Goal: Communication & Community: Answer question/provide support

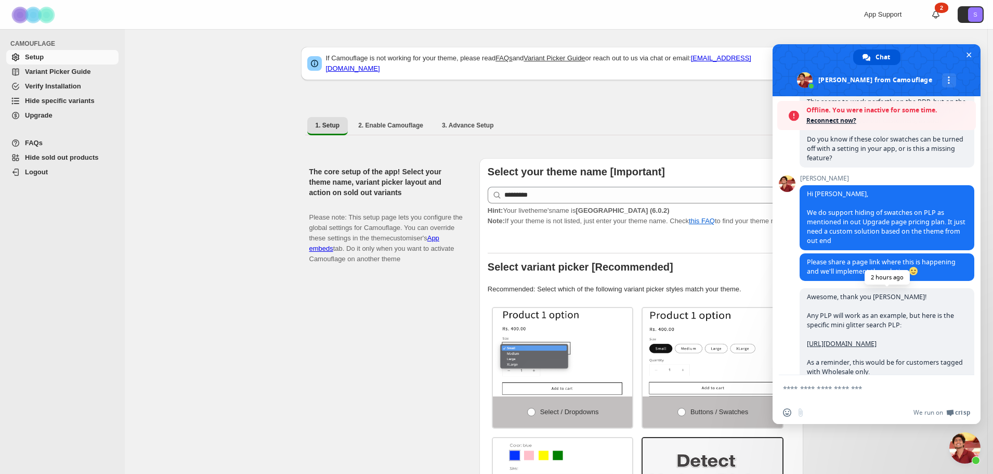
scroll to position [251, 0]
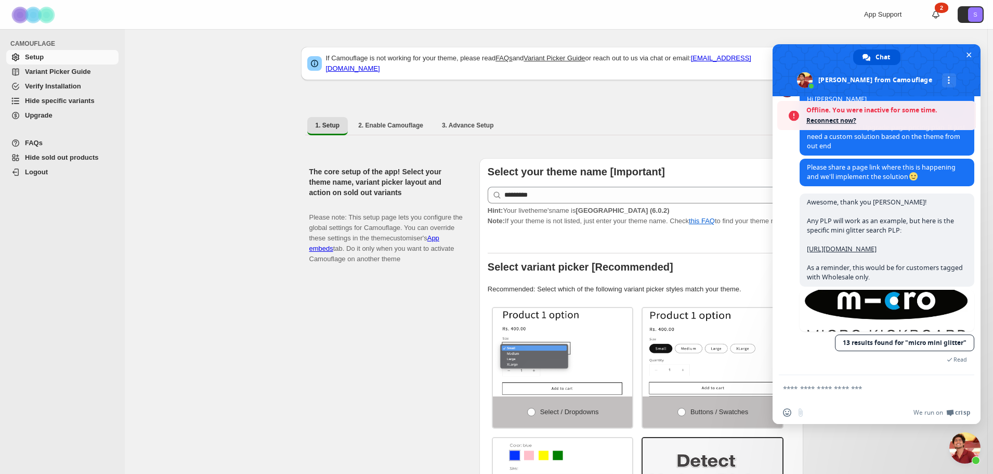
click at [830, 122] on span "Reconnect now?" at bounding box center [889, 120] width 164 height 10
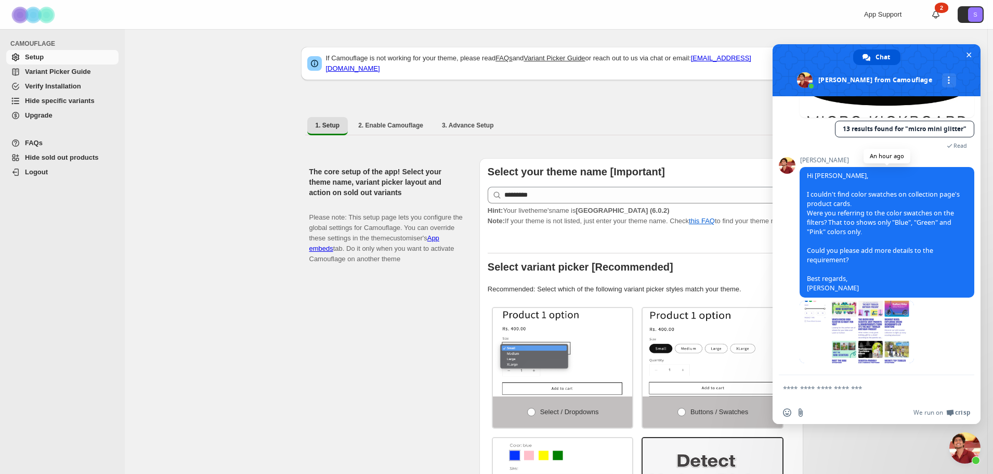
scroll to position [431, 0]
click at [868, 331] on span at bounding box center [857, 332] width 114 height 62
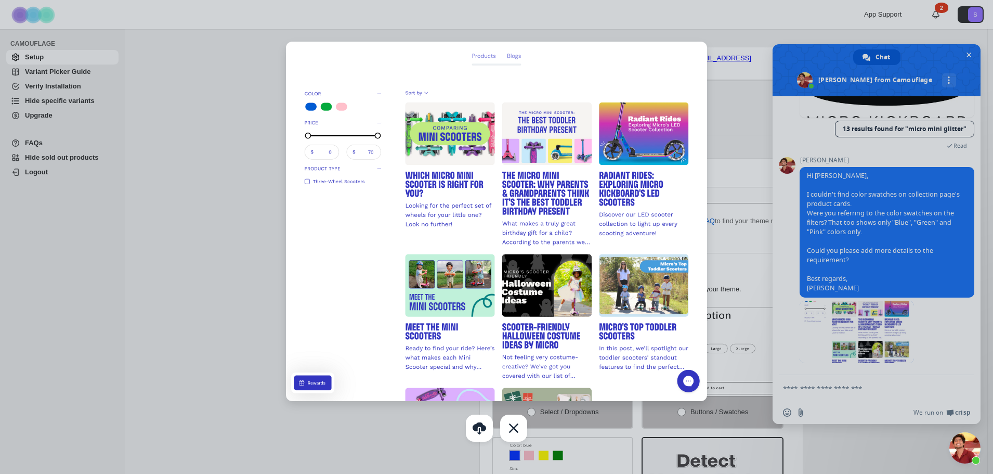
click at [836, 385] on div at bounding box center [496, 237] width 993 height 474
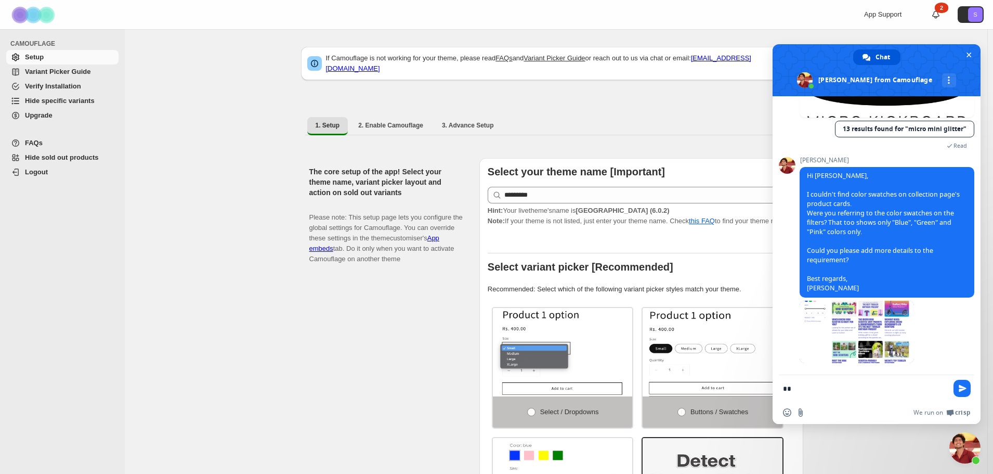
type textarea "*"
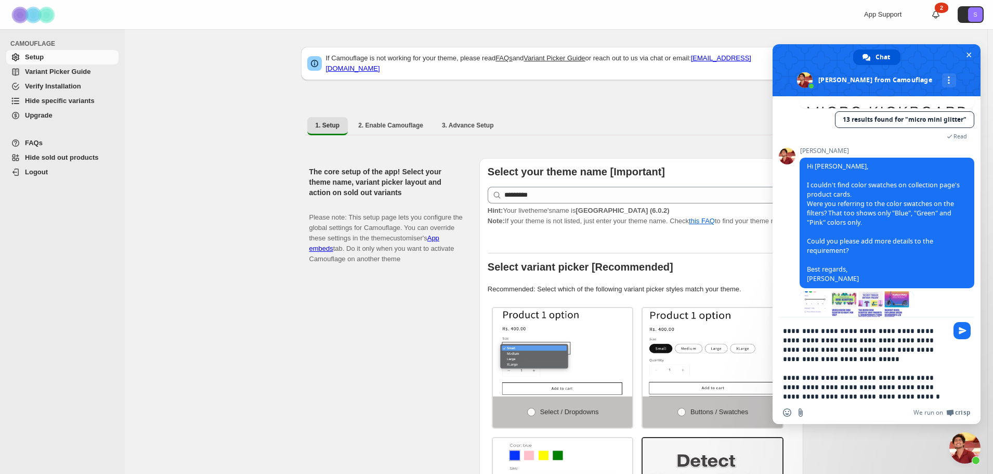
type textarea "**********"
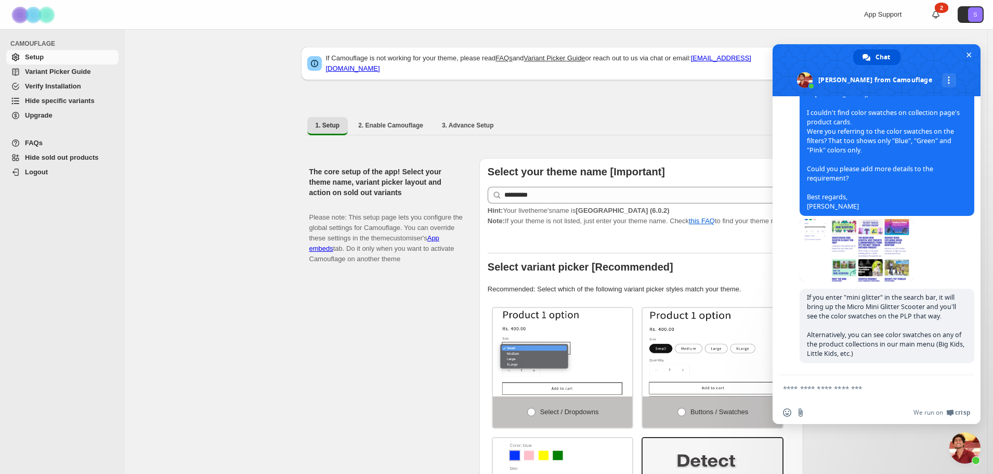
scroll to position [512, 0]
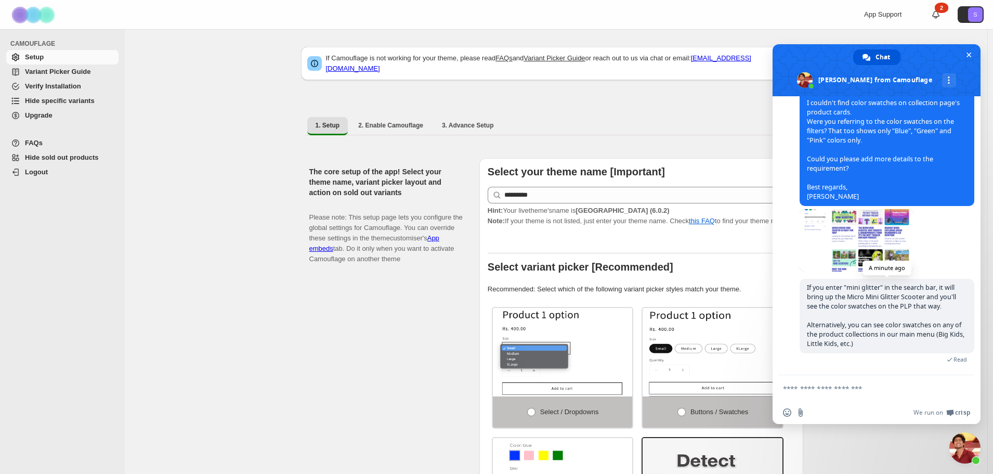
click at [885, 307] on span "If you enter "mini glitter" in the search bar, it will bring up the Micro Mini …" at bounding box center [886, 315] width 158 height 65
click at [846, 391] on textarea "Compose your message..." at bounding box center [865, 388] width 164 height 9
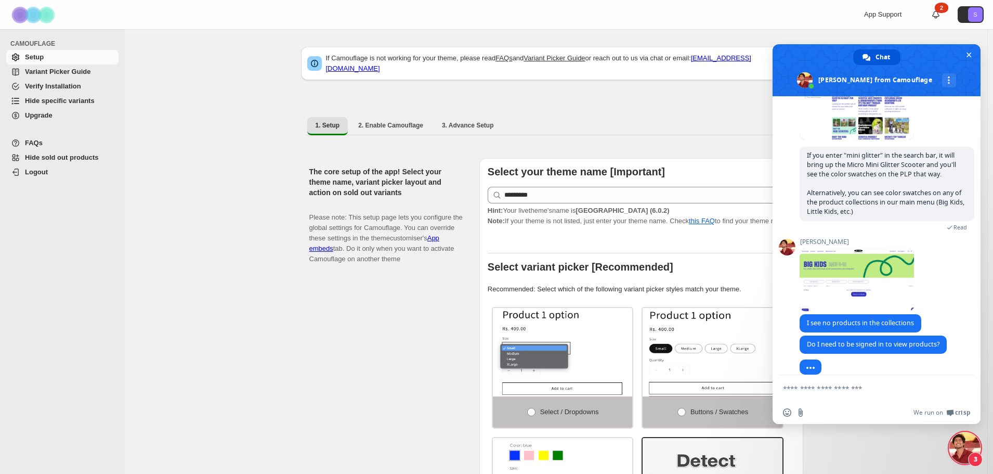
scroll to position [653, 0]
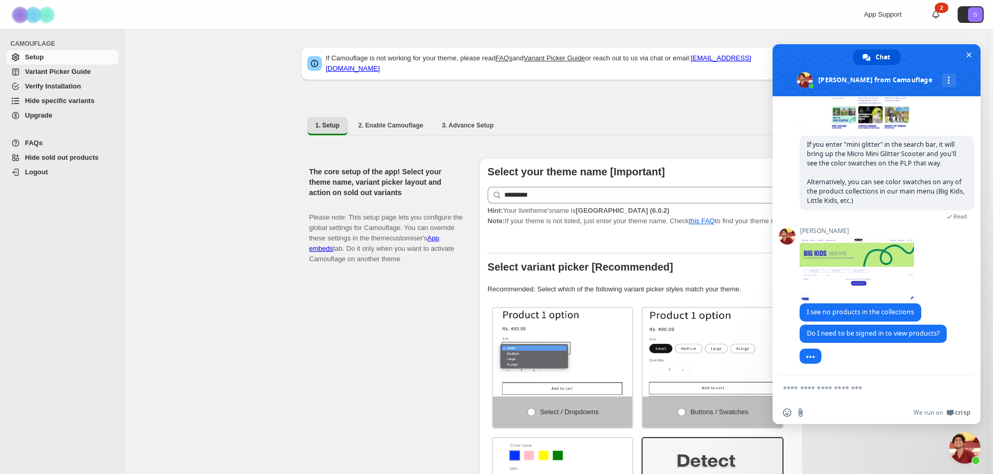
click at [852, 393] on form at bounding box center [865, 389] width 164 height 28
click at [846, 388] on textarea "Compose your message..." at bounding box center [865, 388] width 164 height 9
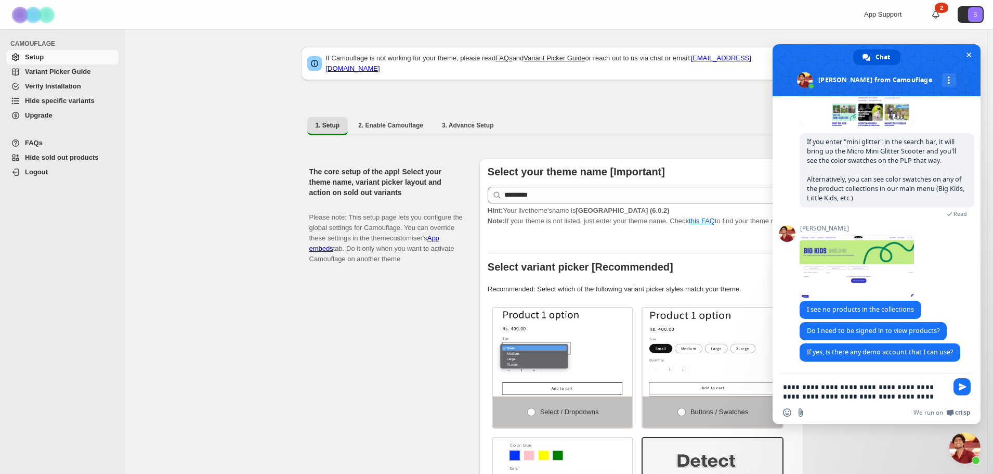
type textarea "**********"
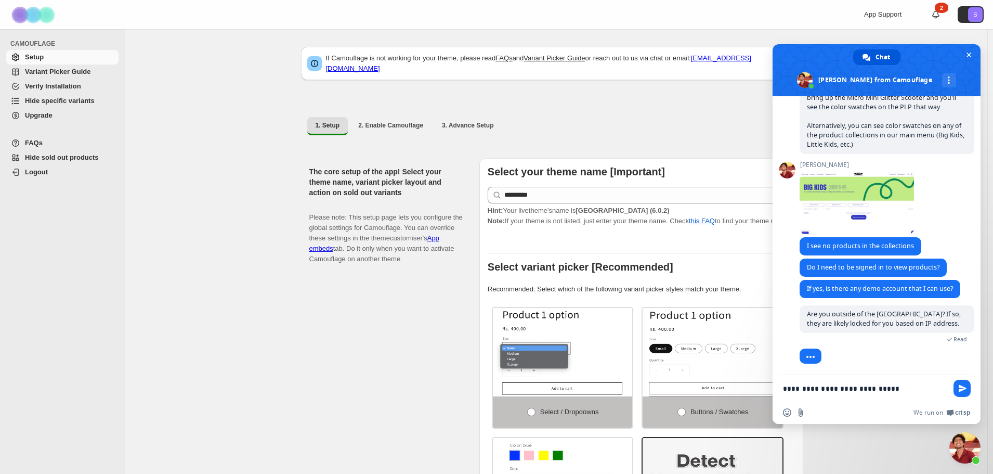
scroll to position [736, 0]
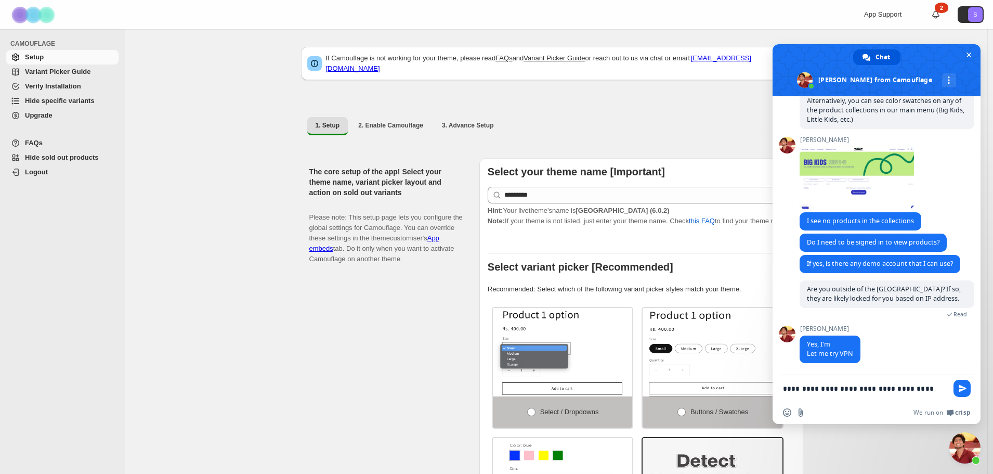
type textarea "**********"
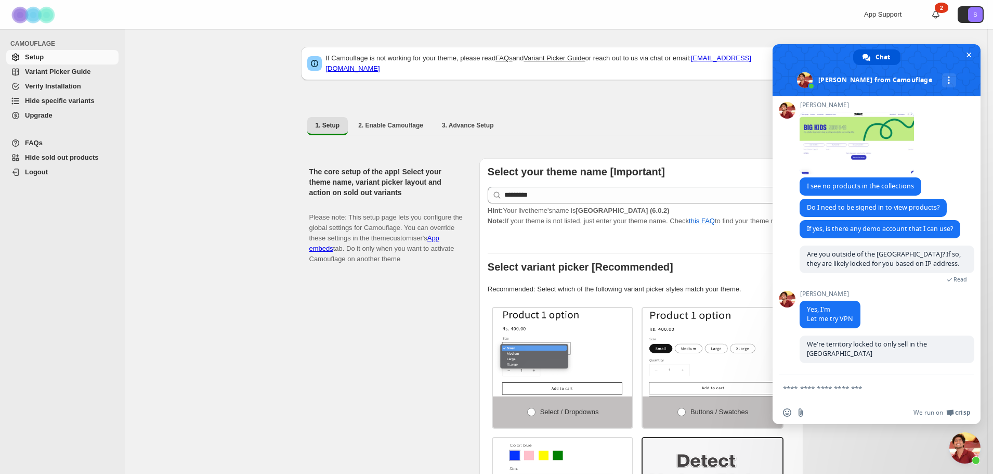
scroll to position [762, 0]
type textarea "*"
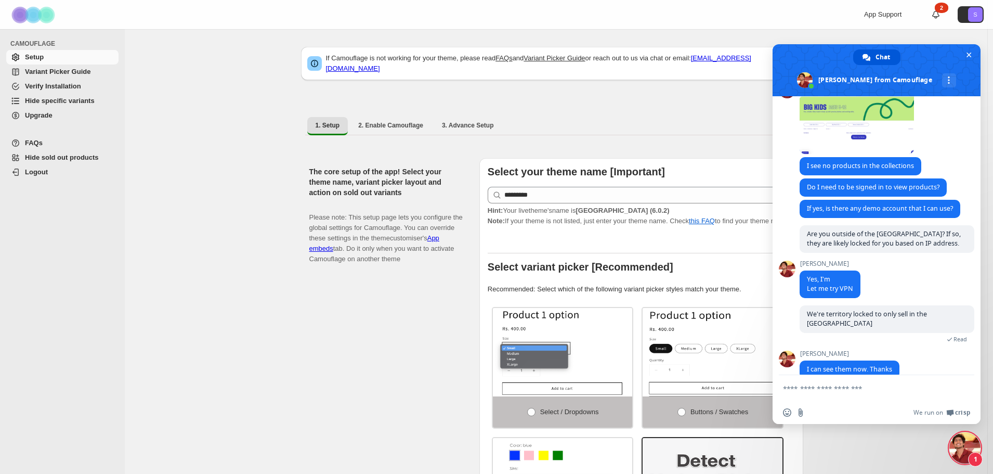
scroll to position [798, 0]
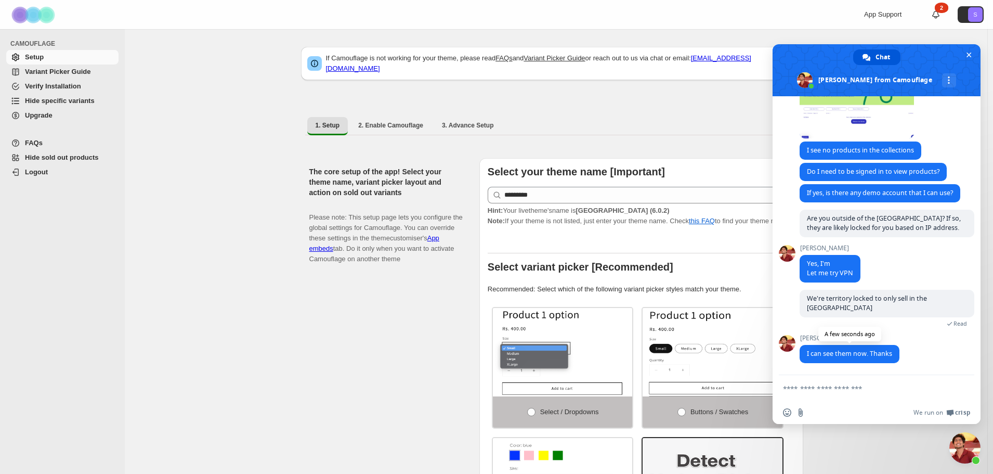
click at [864, 354] on span "I can see them now. Thanks" at bounding box center [849, 353] width 85 height 9
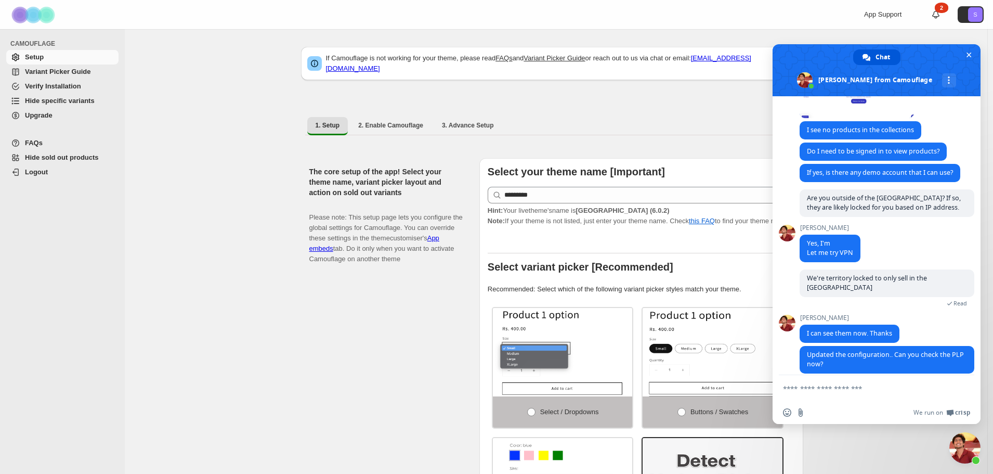
scroll to position [849, 0]
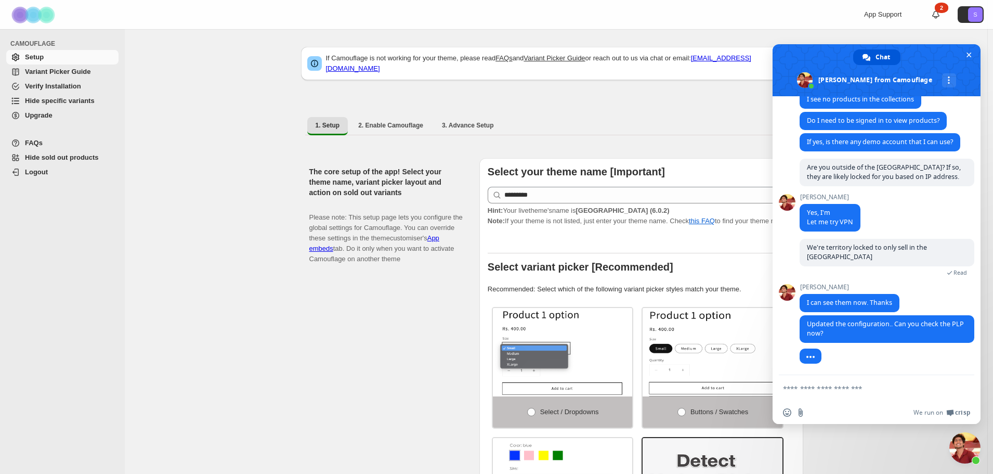
click at [848, 390] on textarea "Compose your message..." at bounding box center [865, 388] width 164 height 9
type textarea "**********"
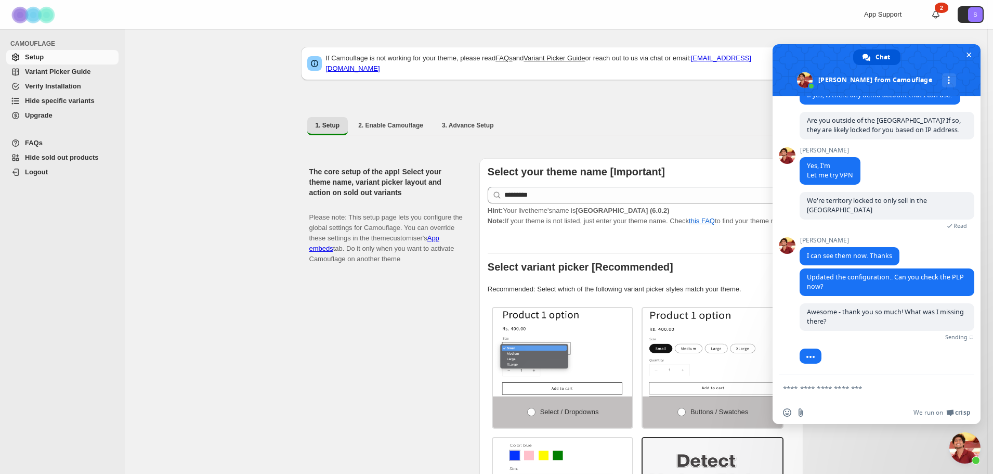
scroll to position [884, 0]
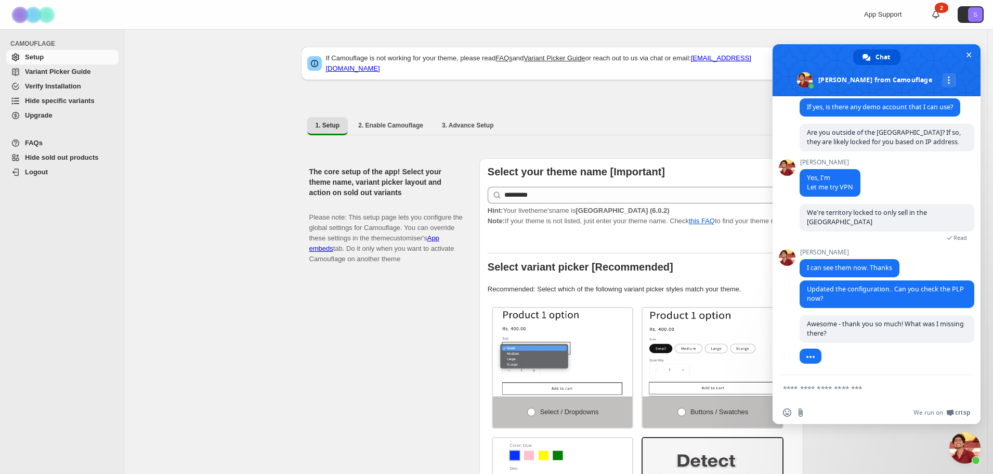
click at [670, 112] on div "1. Setup 2. Enable Camouflage 3. Advance Setup More views 1. Setup 2. Enable Ca…" at bounding box center [552, 125] width 502 height 27
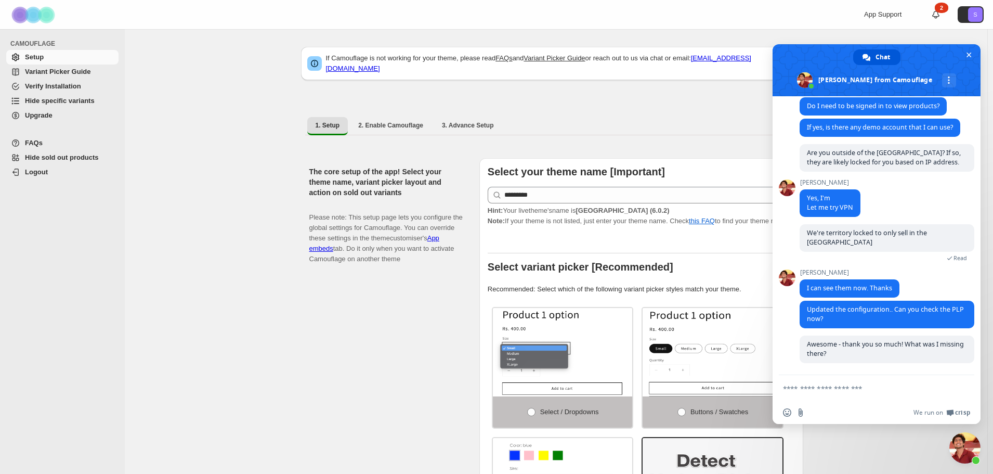
click at [51, 71] on span "Variant Picker Guide" at bounding box center [58, 72] width 66 height 8
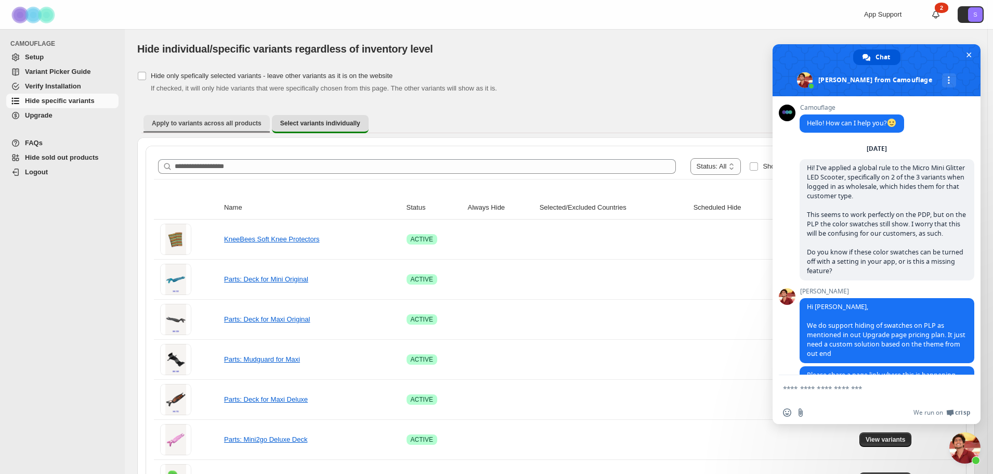
scroll to position [863, 0]
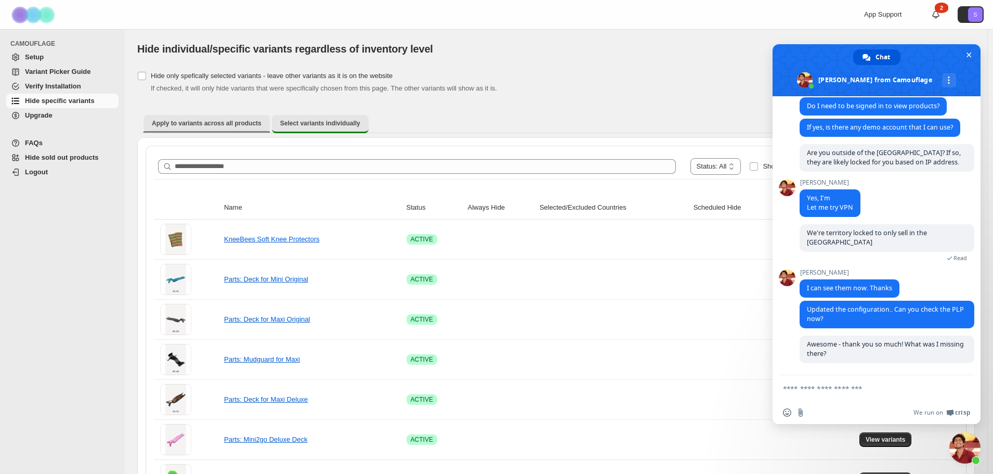
click at [229, 123] on span "Apply to variants across all products" at bounding box center [207, 123] width 110 height 8
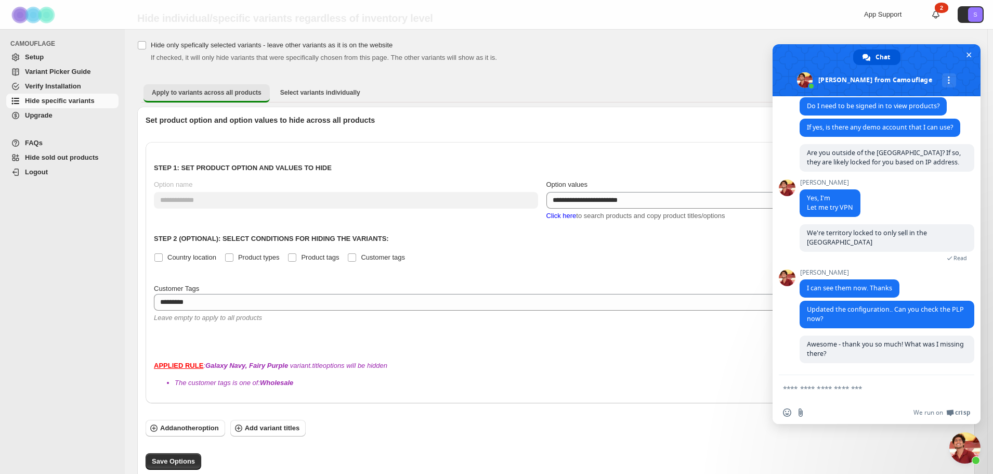
scroll to position [873, 0]
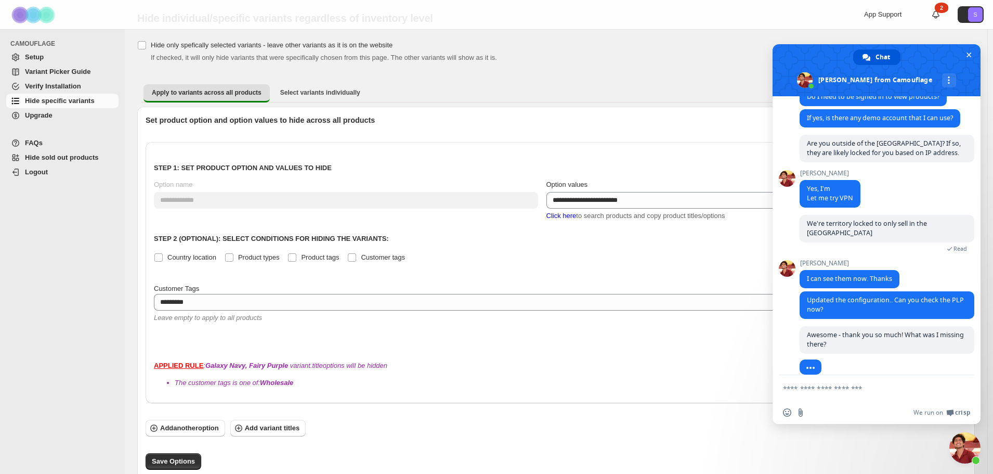
click at [39, 112] on span "Upgrade" at bounding box center [39, 115] width 28 height 8
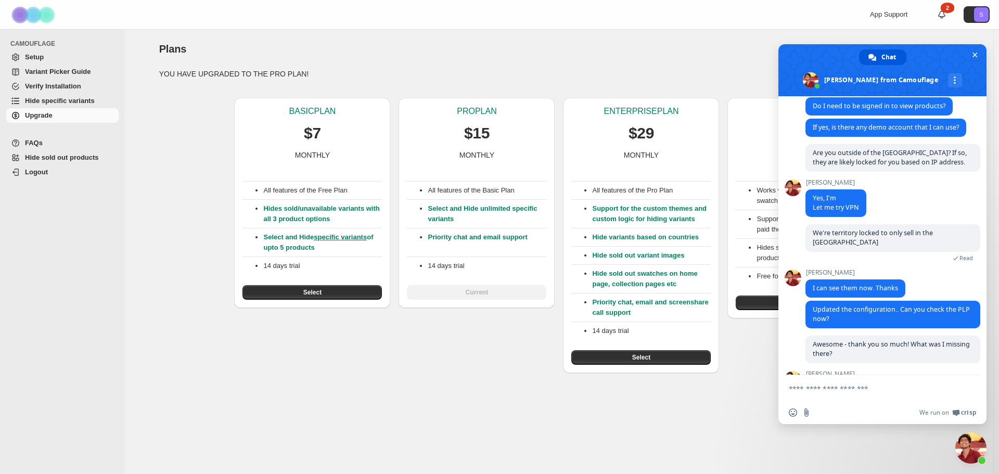
scroll to position [927, 0]
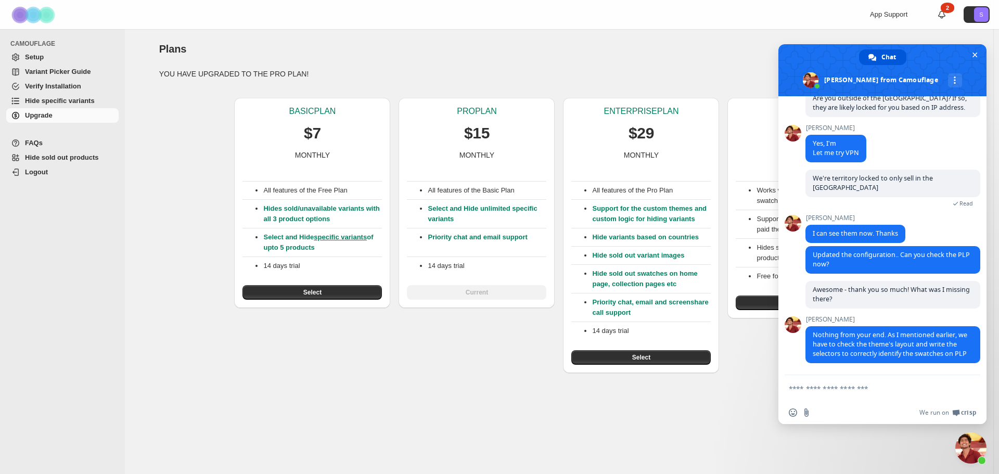
click at [866, 388] on textarea "Compose your message..." at bounding box center [870, 388] width 164 height 9
click at [872, 341] on span "Nothing from your end. As I mentioned earlier, we have to check the theme's lay…" at bounding box center [889, 344] width 154 height 28
click at [863, 387] on textarea "Compose your message..." at bounding box center [870, 388] width 164 height 9
type textarea "**********"
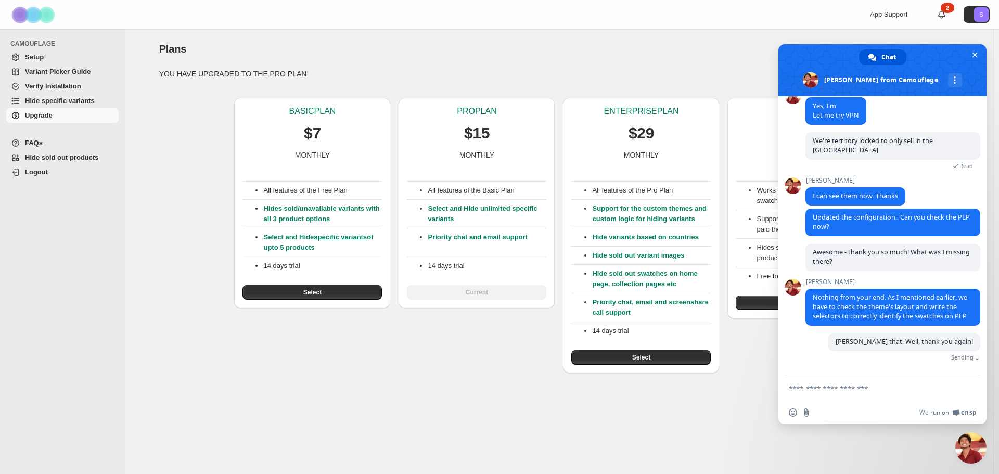
scroll to position [953, 0]
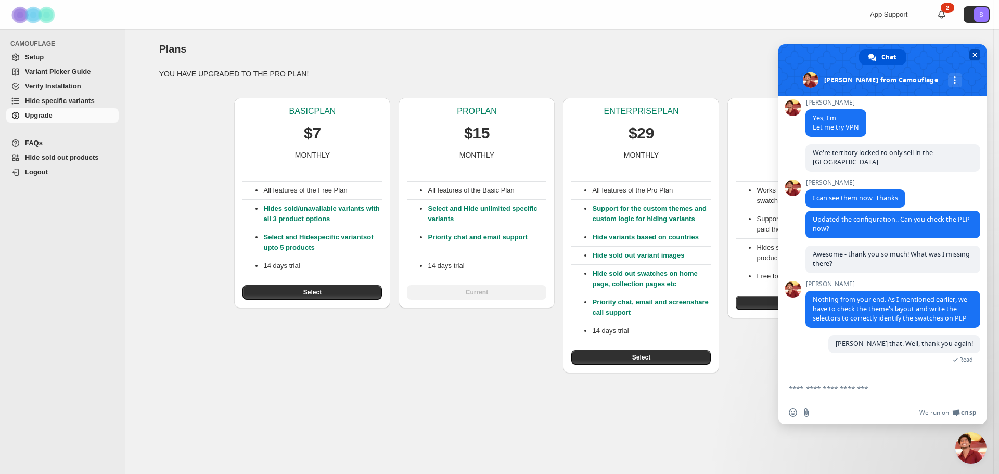
click at [976, 54] on span "Close chat" at bounding box center [974, 55] width 5 height 5
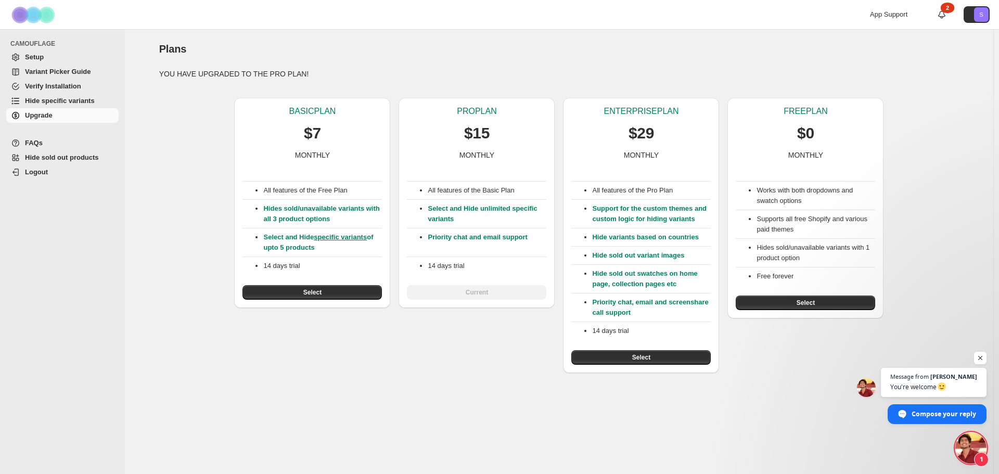
scroll to position [989, 0]
click at [928, 379] on span "Message from" at bounding box center [908, 376] width 39 height 6
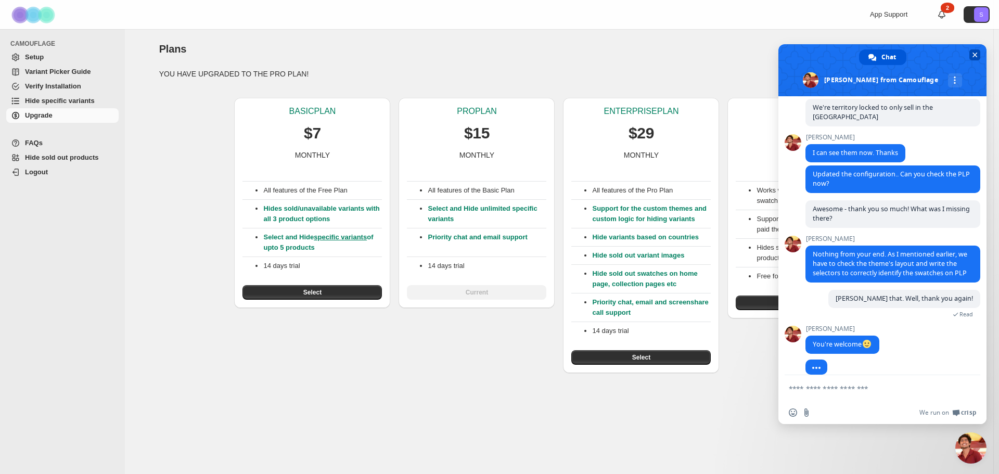
scroll to position [1009, 0]
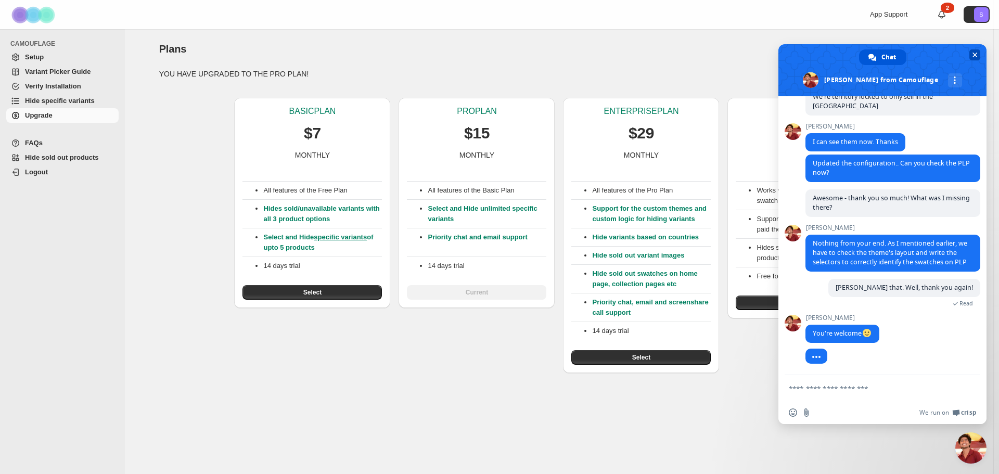
click at [975, 54] on span "Close chat" at bounding box center [974, 55] width 5 height 5
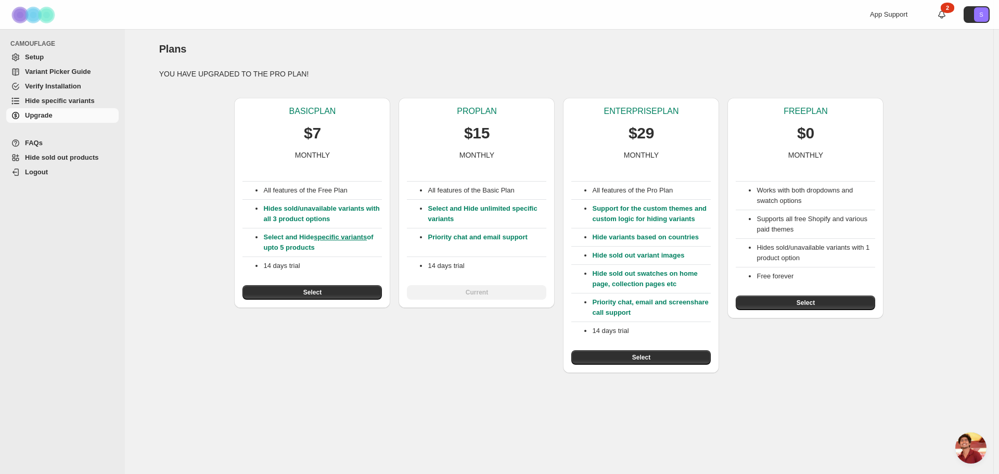
click at [483, 37] on div "Plans. This page is ready Plans" at bounding box center [559, 49] width 800 height 40
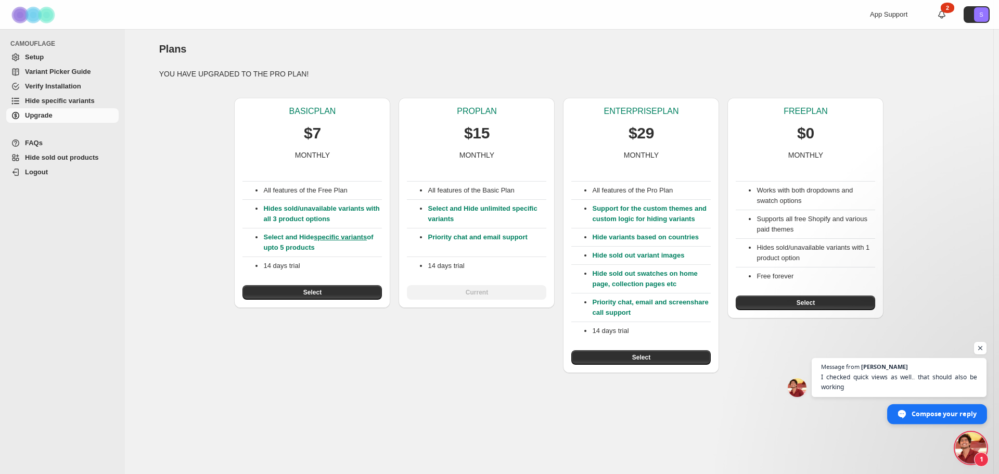
click at [931, 411] on span "Compose your reply" at bounding box center [943, 413] width 65 height 18
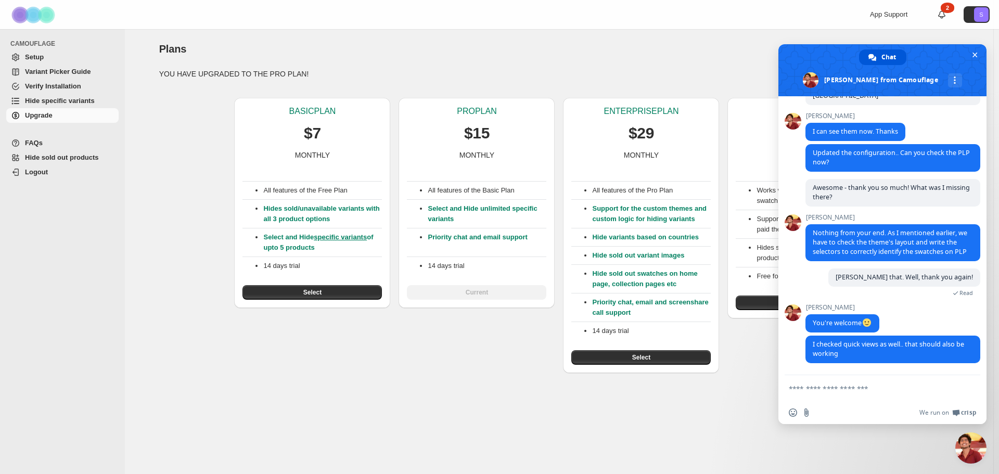
click at [860, 386] on textarea "Compose your message..." at bounding box center [870, 388] width 164 height 9
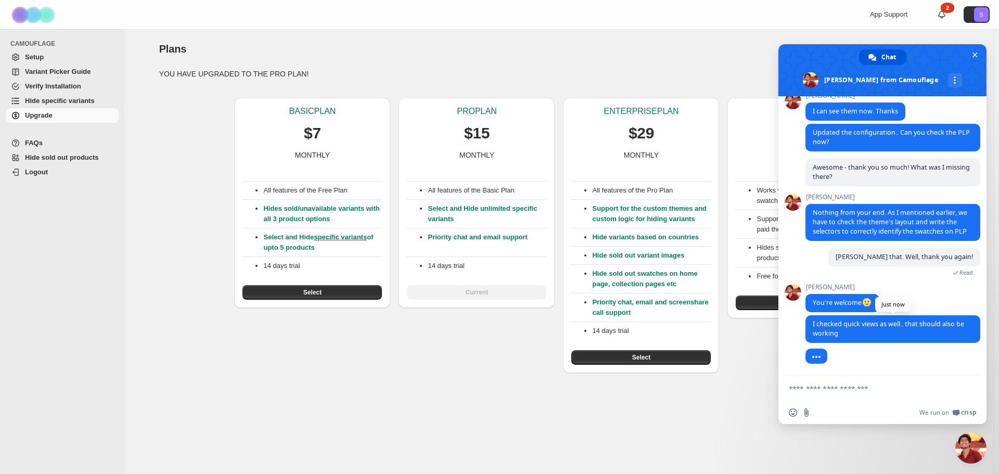
scroll to position [1040, 0]
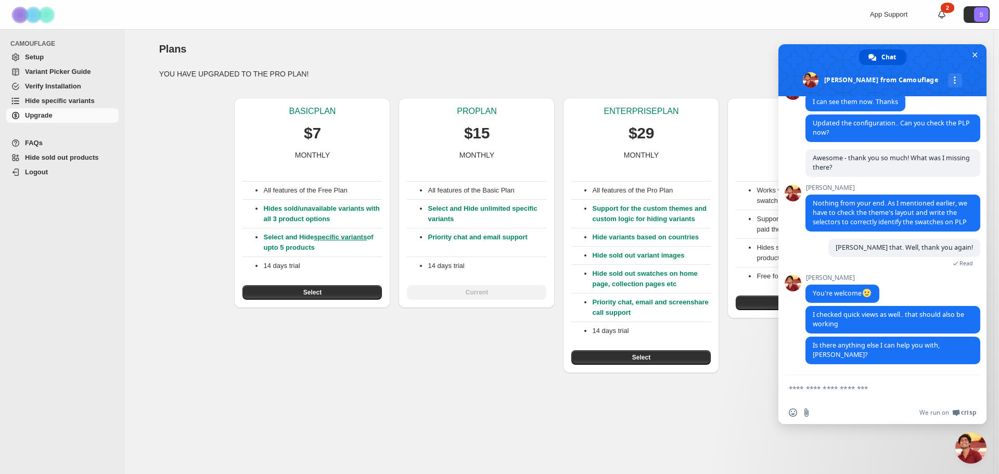
click at [855, 388] on textarea "Compose your message..." at bounding box center [870, 388] width 164 height 9
type textarea "**********"
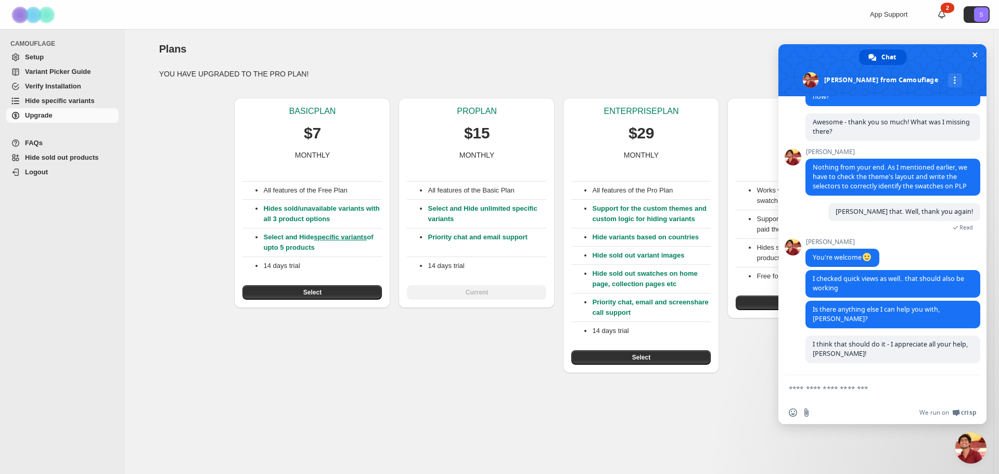
scroll to position [1076, 0]
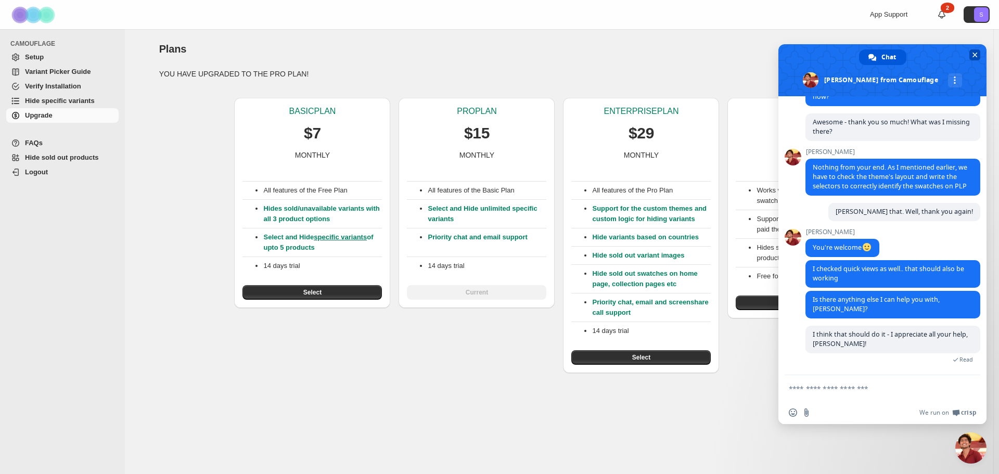
click at [966, 57] on span at bounding box center [882, 70] width 208 height 52
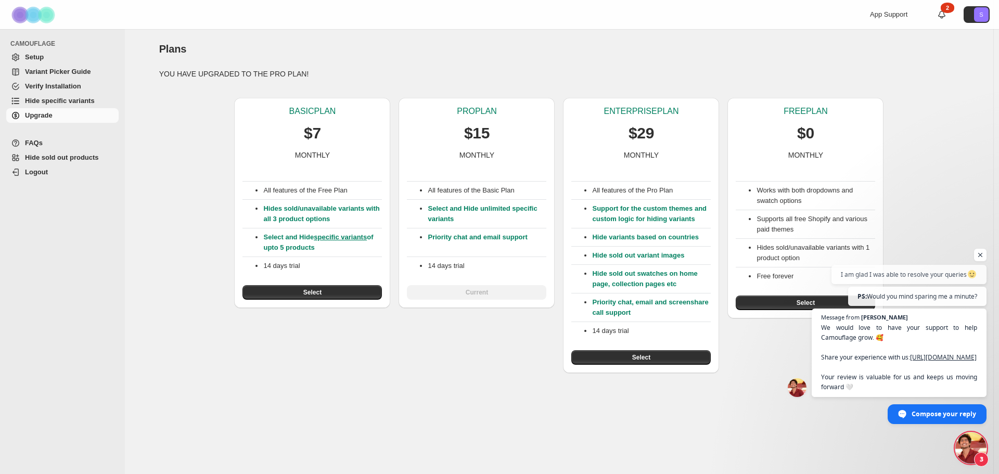
scroll to position [1153, 0]
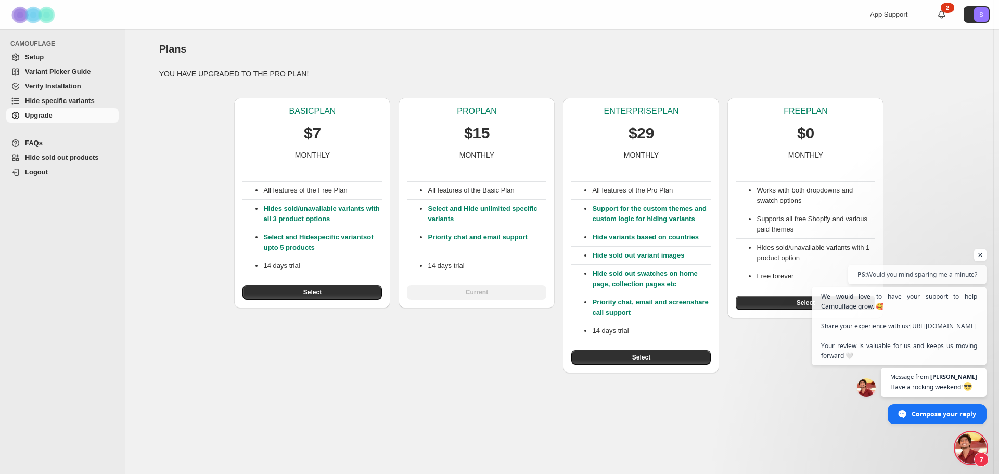
click at [973, 444] on span "Open chat" at bounding box center [970, 447] width 31 height 31
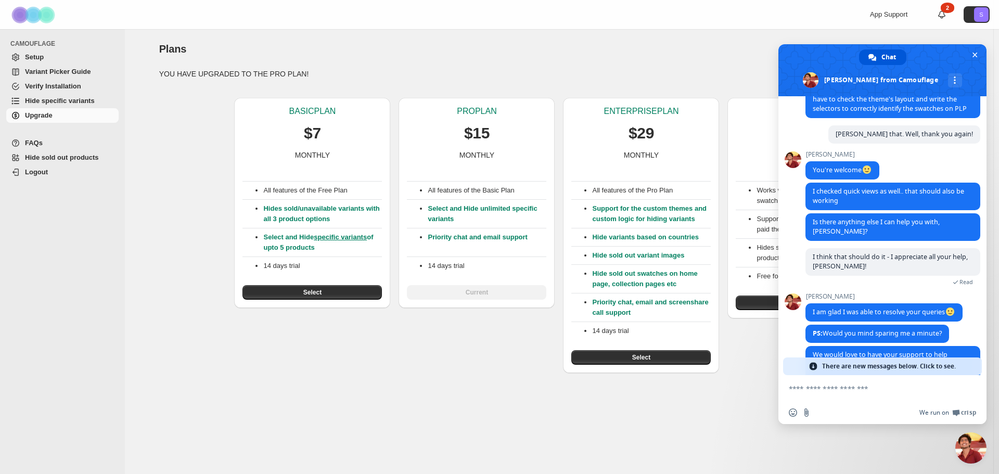
scroll to position [1268, 0]
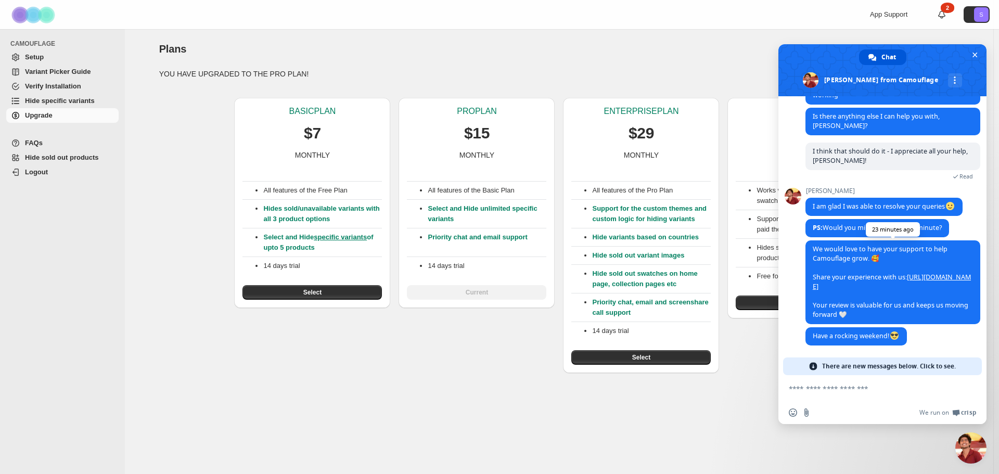
click at [868, 278] on link "[URL][DOMAIN_NAME]" at bounding box center [891, 282] width 158 height 18
click at [876, 392] on textarea "Compose your message..." at bounding box center [870, 388] width 164 height 9
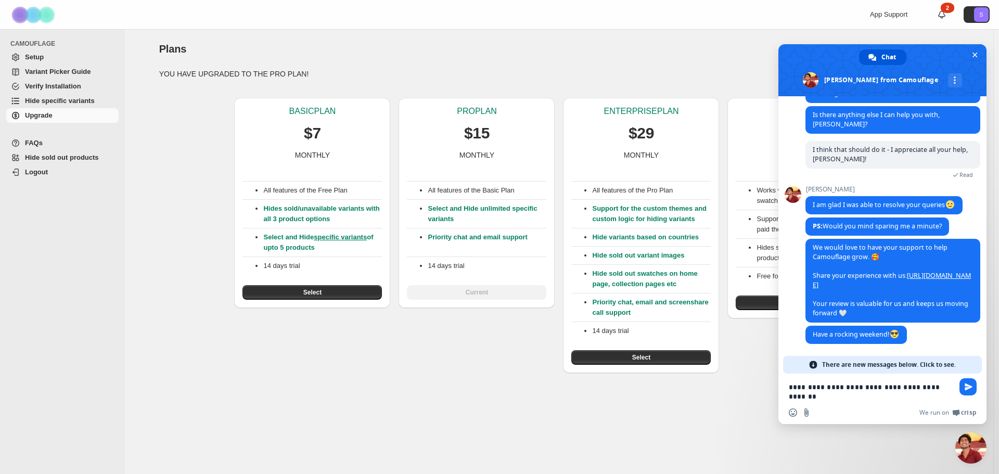
type textarea "**********"
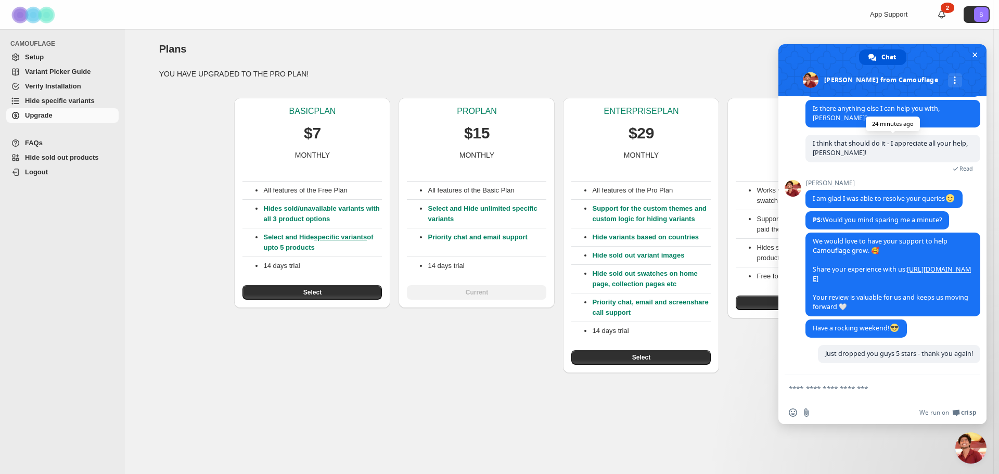
scroll to position [1276, 0]
click at [975, 59] on span "Close chat" at bounding box center [974, 54] width 11 height 11
